Goal: Information Seeking & Learning: Learn about a topic

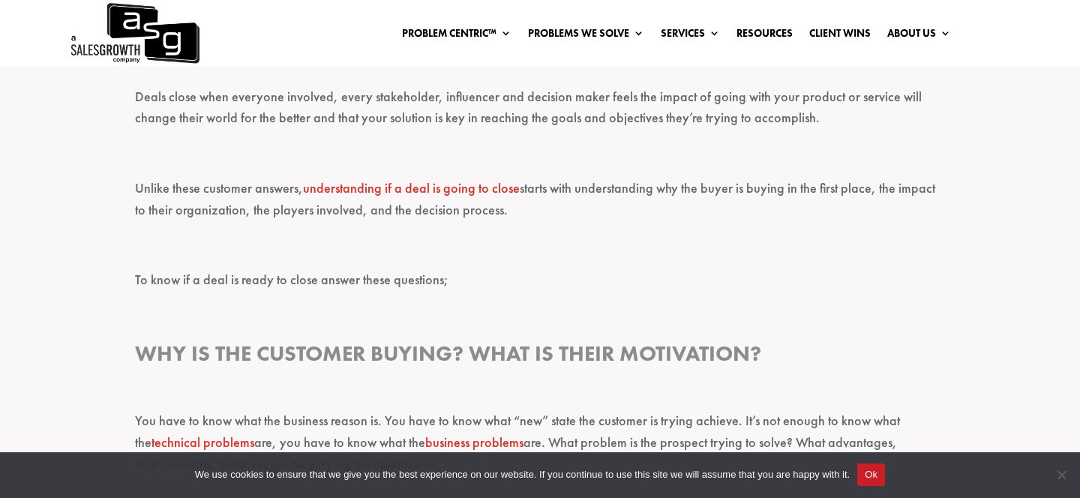
scroll to position [926, 0]
click at [491, 186] on link "understanding if a deal is going to close" at bounding box center [411, 187] width 217 height 17
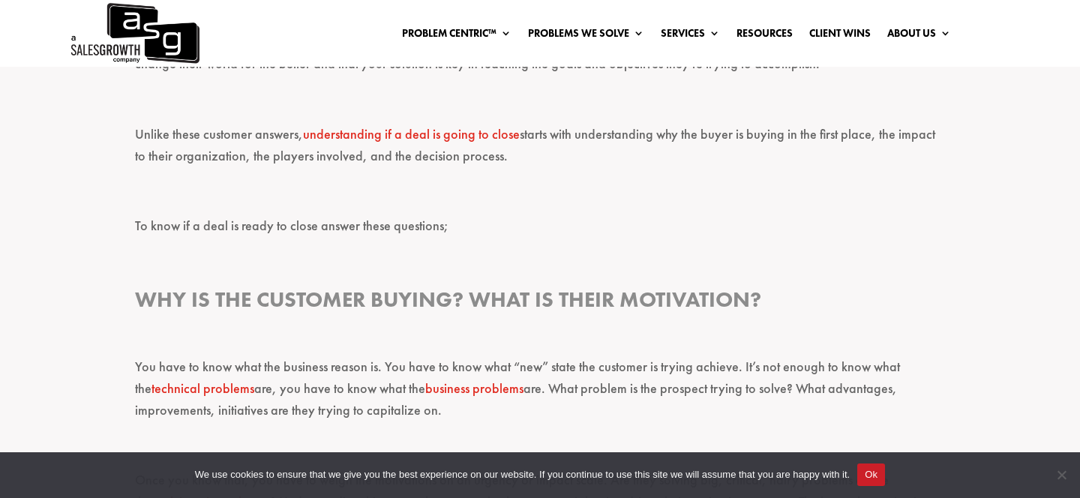
scroll to position [1152, 0]
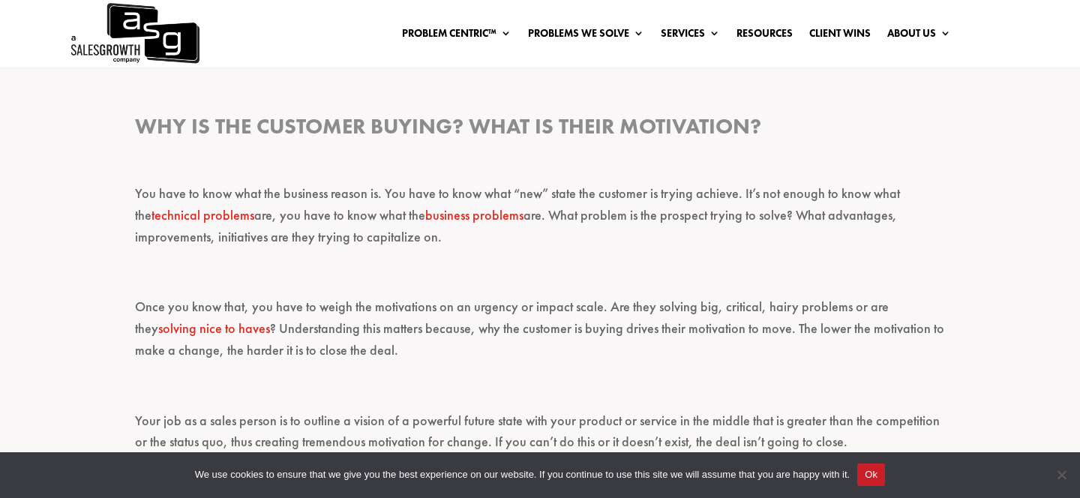
click at [192, 333] on link "solving nice to haves" at bounding box center [214, 328] width 112 height 17
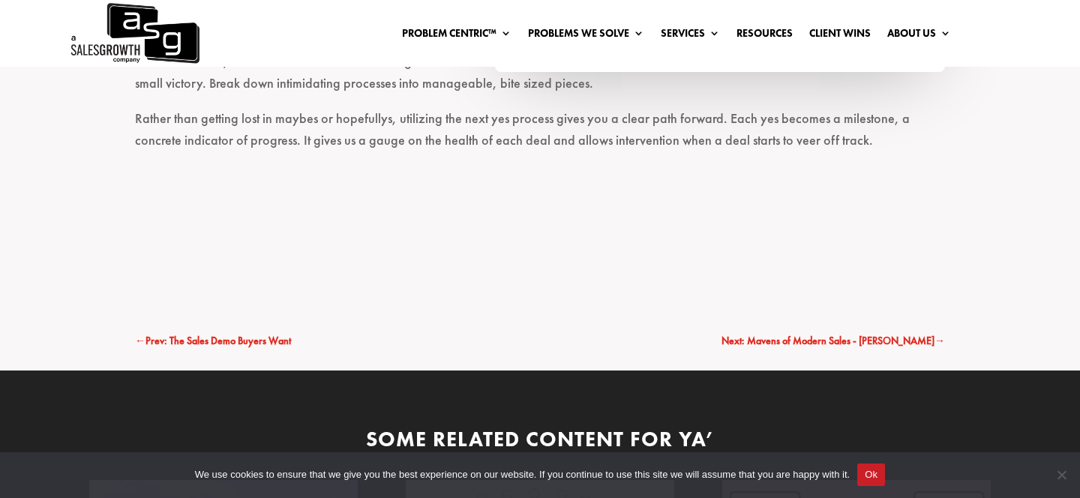
scroll to position [1640, 0]
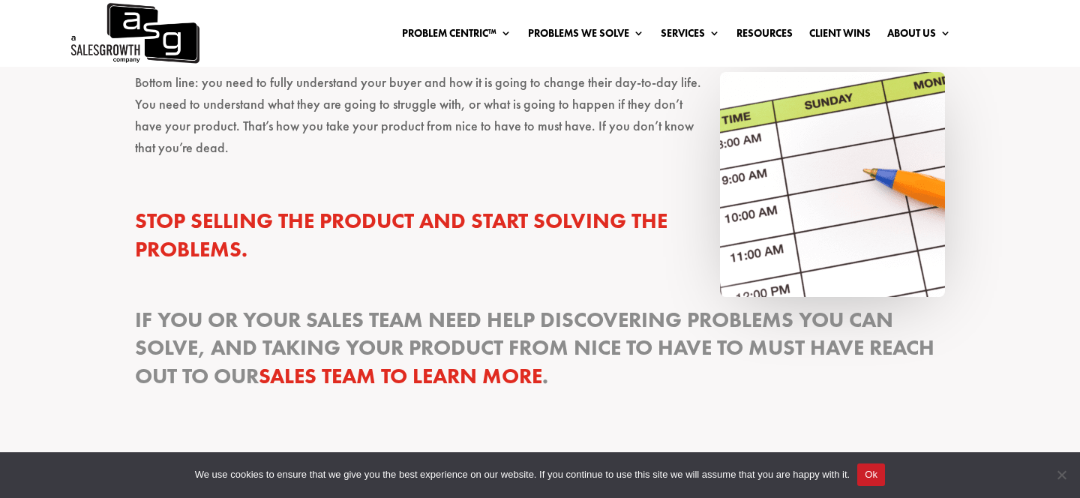
scroll to position [2474, 0]
